Goal: Communication & Community: Answer question/provide support

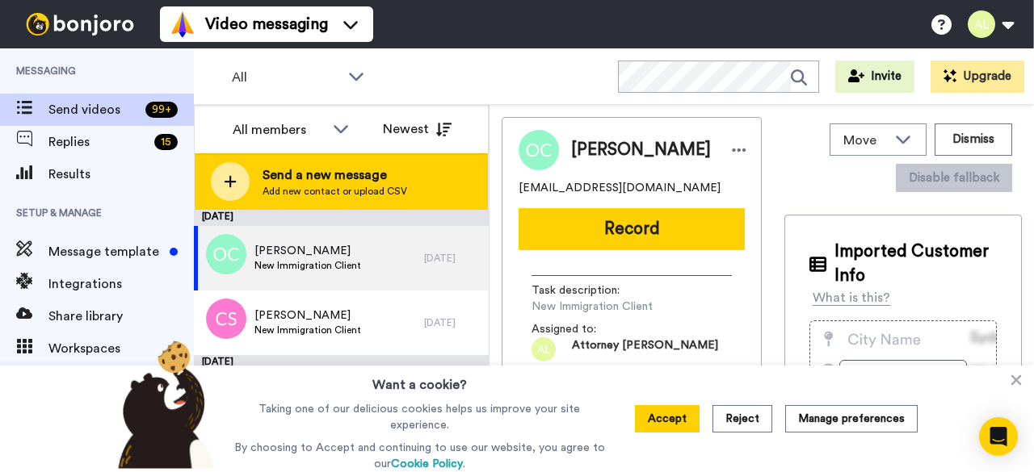
click at [273, 178] on span "Send a new message" at bounding box center [334, 175] width 145 height 19
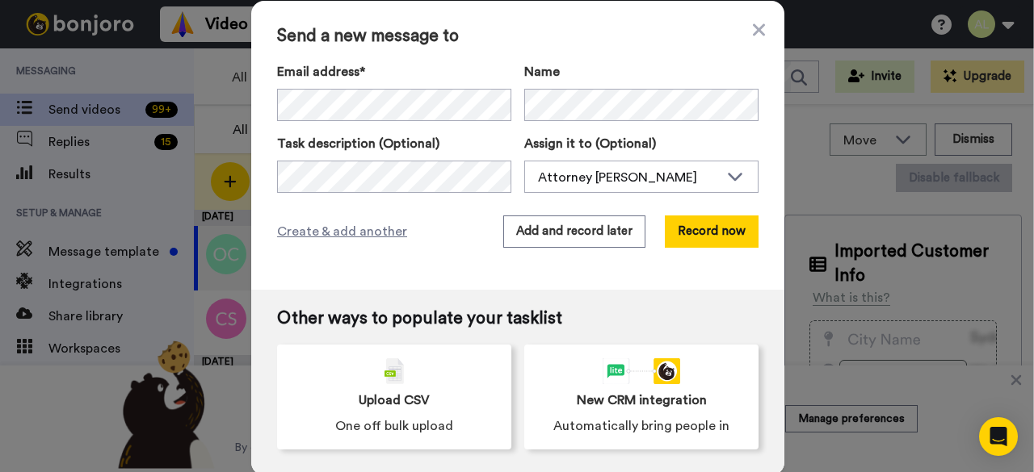
click at [493, 274] on div "Send a new message to Email address* No search result for ‘ chaquanna.moore@yah…" at bounding box center [517, 145] width 533 height 289
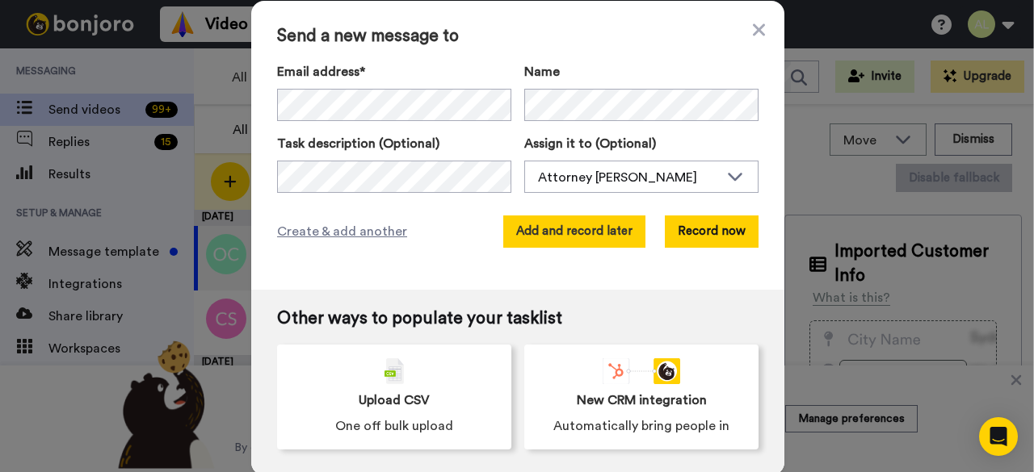
click at [586, 227] on button "Add and record later" at bounding box center [574, 232] width 142 height 32
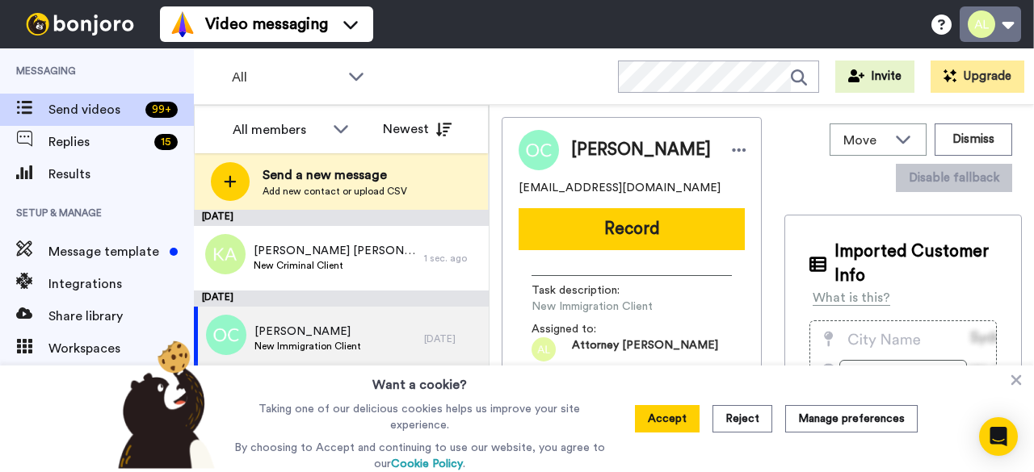
click at [1001, 28] on button at bounding box center [989, 24] width 61 height 36
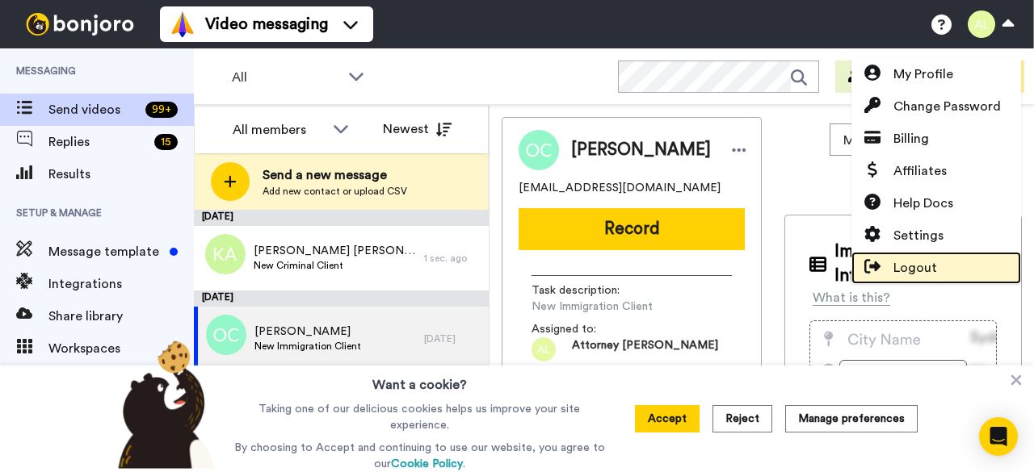
click at [919, 274] on span "Logout" at bounding box center [915, 267] width 44 height 19
